Goal: Information Seeking & Learning: Learn about a topic

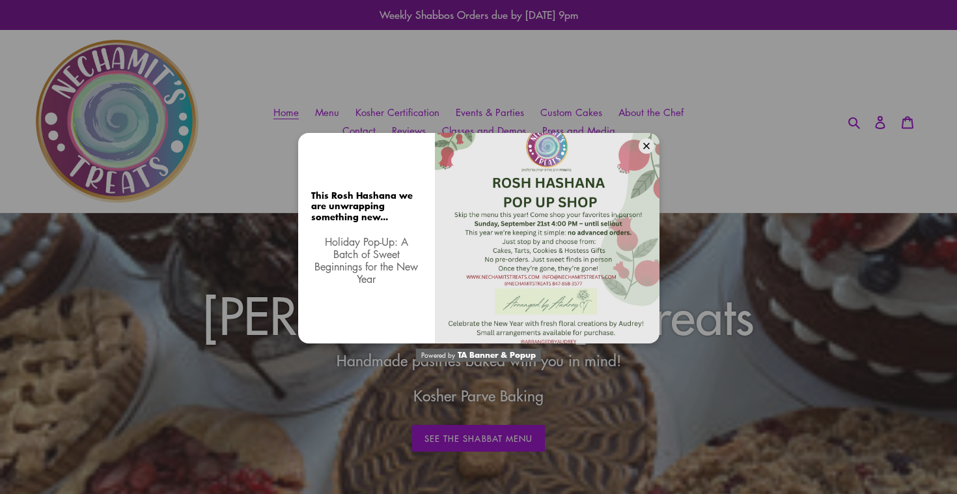
click at [350, 79] on div "This Rosh Hashana we are unwrapping something new... Holiday Pop-Up: A Batch of…" at bounding box center [478, 247] width 957 height 494
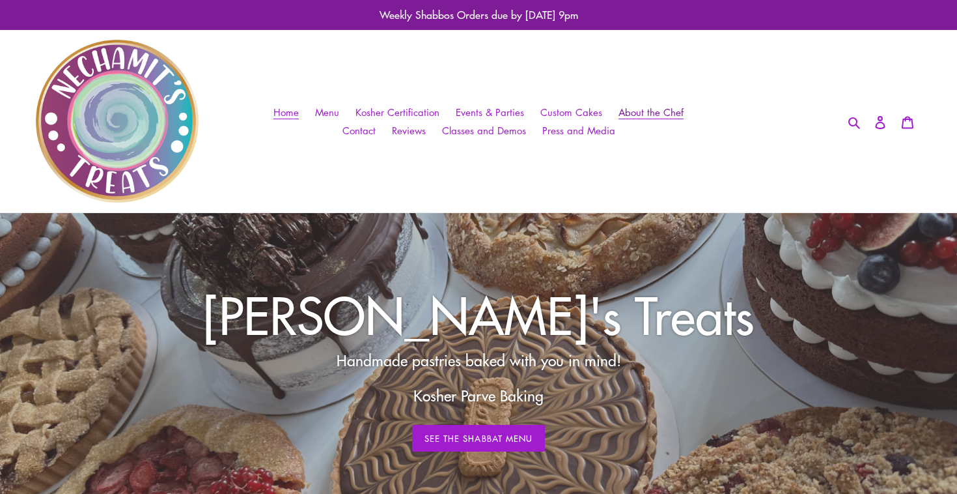
click at [660, 103] on link "About the Chef" at bounding box center [651, 112] width 78 height 19
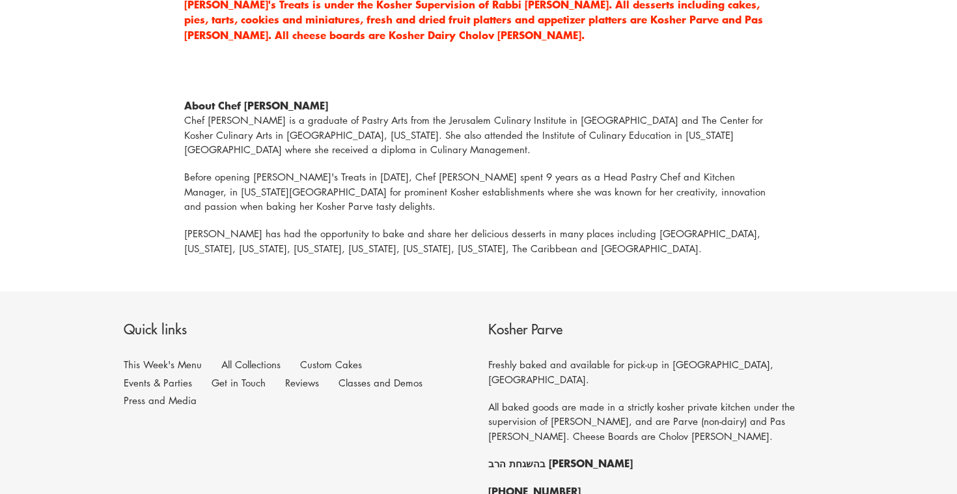
scroll to position [733, 0]
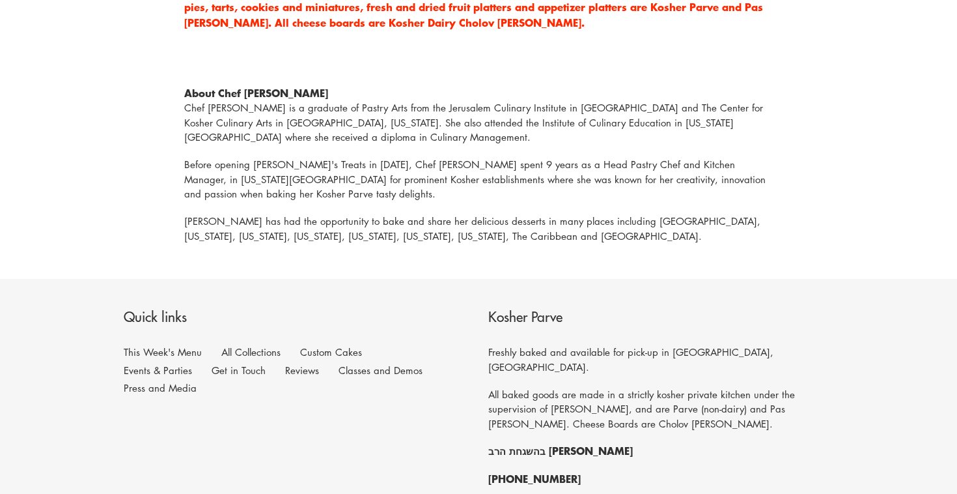
click at [468, 191] on p "Before opening [PERSON_NAME]'s Treats in [DATE], Chef [PERSON_NAME] spent 9 yea…" at bounding box center [478, 179] width 588 height 44
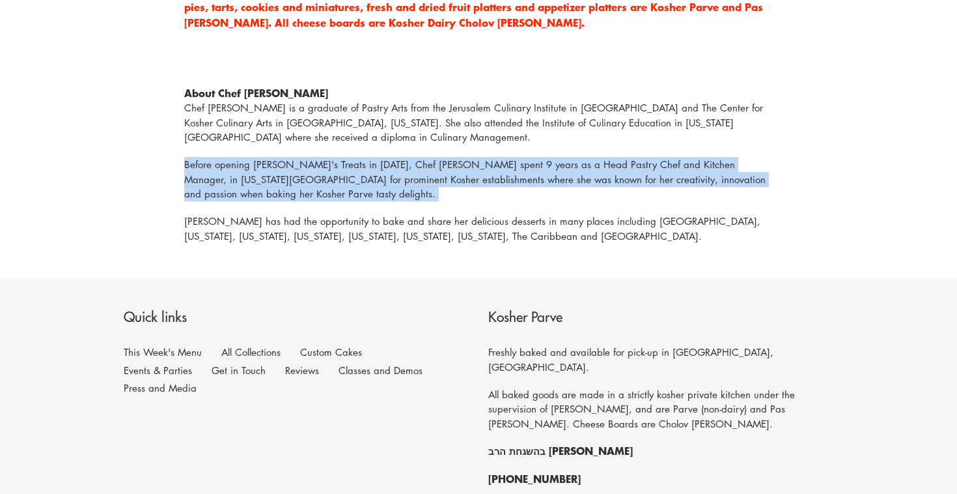
click at [468, 191] on p "Before opening [PERSON_NAME]'s Treats in [DATE], Chef [PERSON_NAME] spent 9 yea…" at bounding box center [478, 179] width 588 height 44
click at [468, 168] on p "Before opening [PERSON_NAME]'s Treats in [DATE], Chef [PERSON_NAME] spent 9 yea…" at bounding box center [478, 179] width 588 height 44
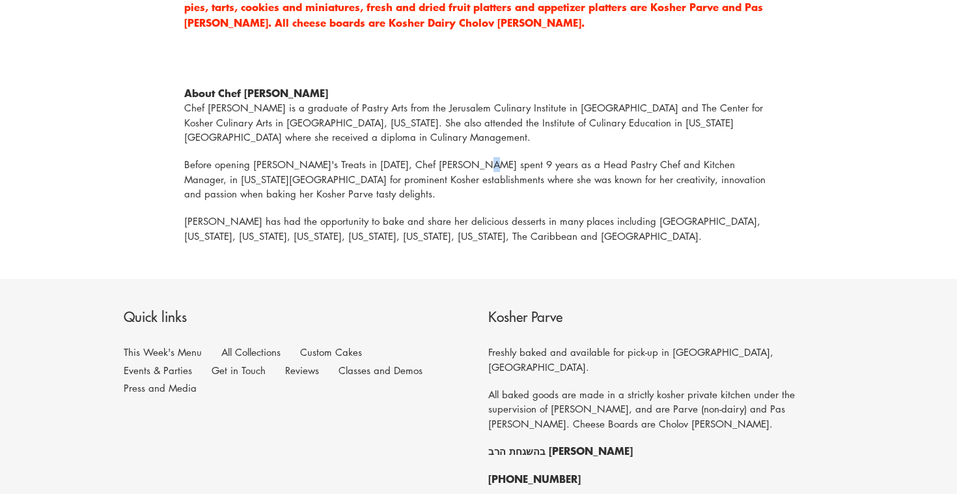
click at [468, 168] on p "Before opening [PERSON_NAME]'s Treats in [DATE], Chef [PERSON_NAME] spent 9 yea…" at bounding box center [478, 179] width 588 height 44
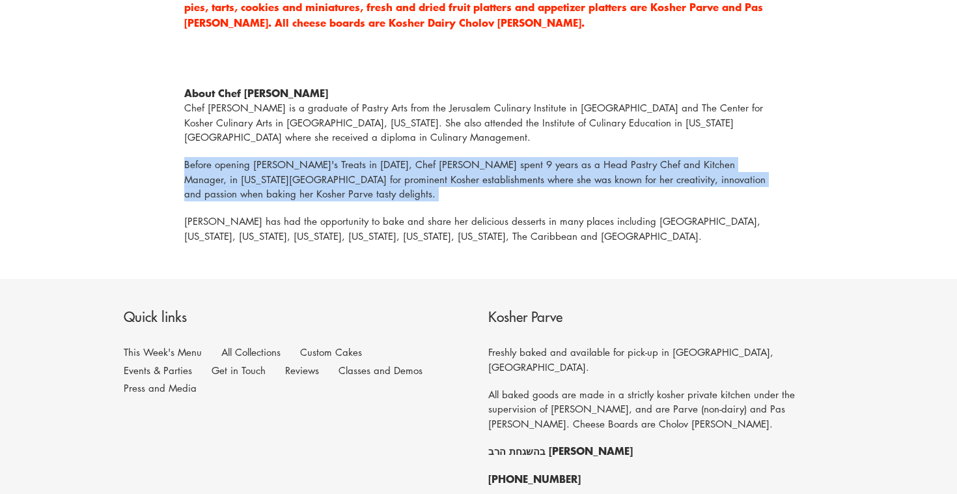
click at [468, 168] on p "Before opening Nechamit's Treats in 2020, Chef Nechamit spent 9 years as a Head…" at bounding box center [478, 179] width 588 height 44
click at [437, 214] on p "Nechamit has had the opportunity to bake and share her delicious desserts in ma…" at bounding box center [478, 228] width 588 height 29
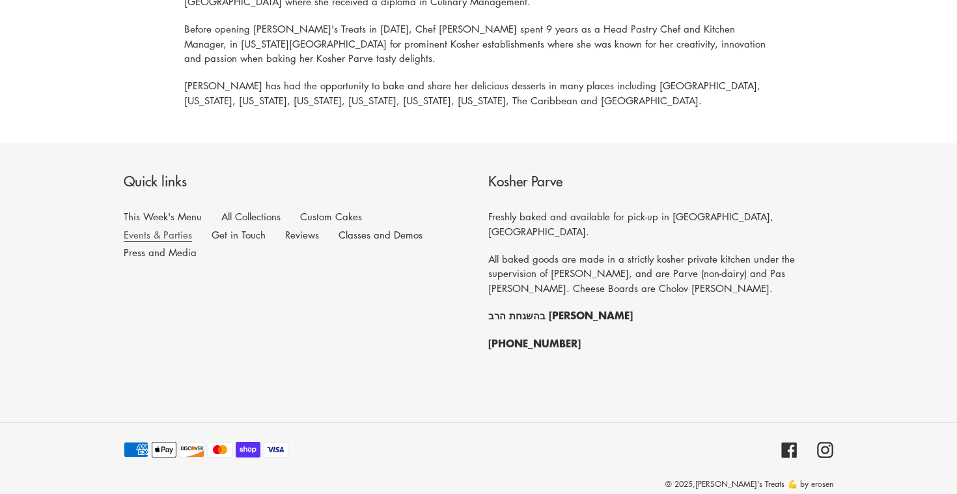
scroll to position [625, 0]
